Goal: Task Accomplishment & Management: Manage account settings

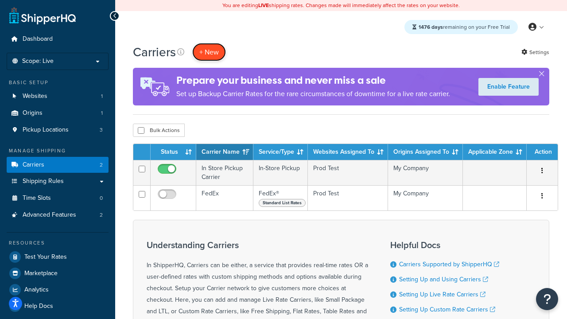
click at [209, 52] on button "+ New" at bounding box center [209, 52] width 34 height 18
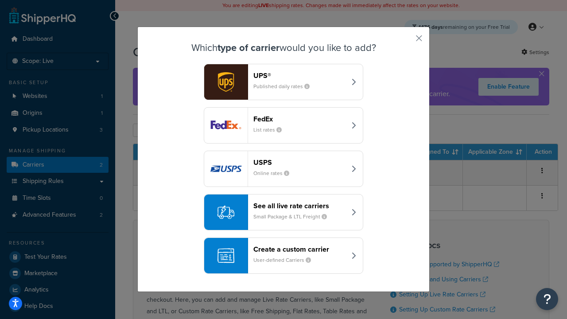
click at [283, 125] on div "FedEx List rates" at bounding box center [299, 125] width 93 height 21
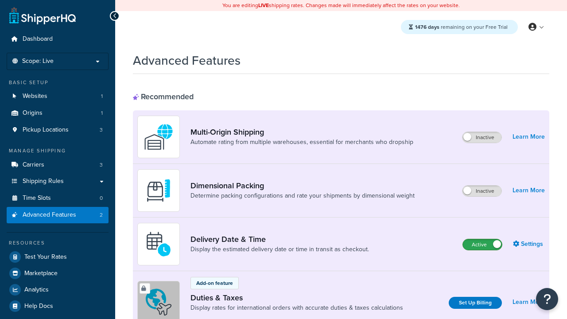
click at [482, 244] on label "Active" at bounding box center [482, 244] width 39 height 11
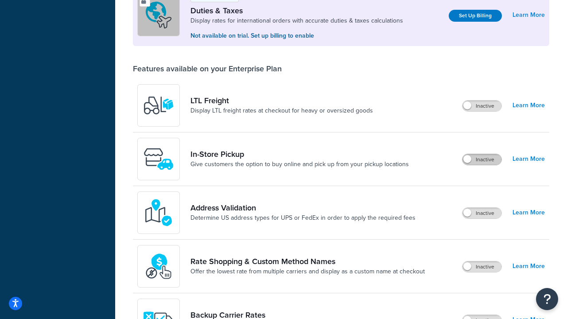
scroll to position [270, 0]
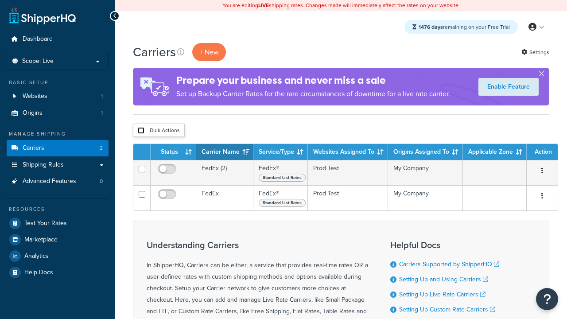
click at [141, 131] on input "checkbox" at bounding box center [141, 130] width 7 height 7
checkbox input "true"
click at [0, 0] on button "Delete" at bounding box center [0, 0] width 0 height 0
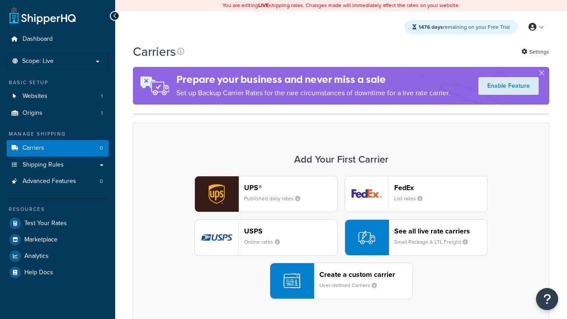
scroll to position [176, 0]
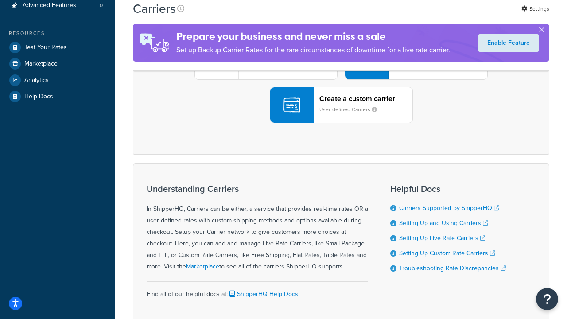
click at [341, 123] on div "UPS® Published daily rates FedEx List rates USPS Online rates See all live rate…" at bounding box center [341, 61] width 398 height 123
click at [441, 16] on header "FedEx" at bounding box center [440, 12] width 93 height 8
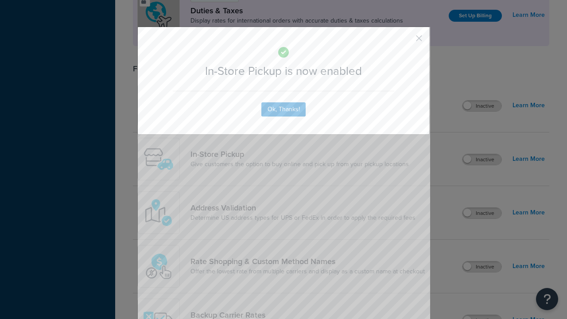
click at [406, 41] on button "button" at bounding box center [406, 41] width 2 height 2
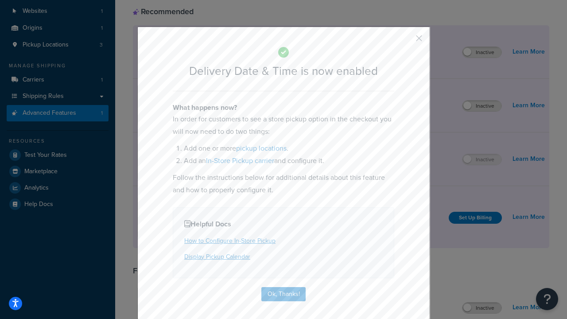
click at [406, 41] on button "button" at bounding box center [406, 41] width 2 height 2
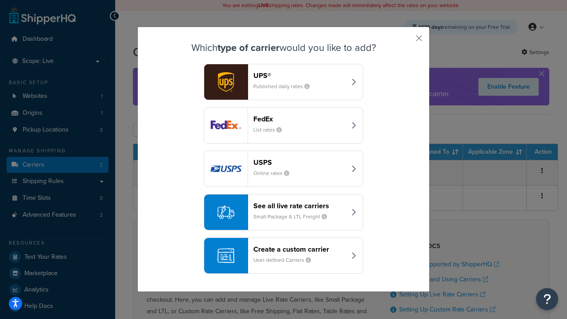
click at [283, 256] on div "Create a custom carrier User-defined Carriers" at bounding box center [299, 255] width 93 height 21
